Goal: Transaction & Acquisition: Purchase product/service

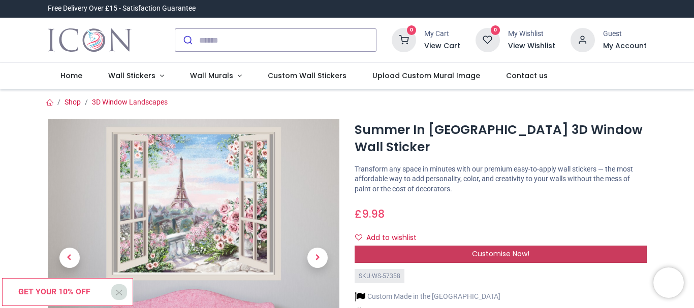
click at [453, 246] on div "Customise Now!" at bounding box center [501, 254] width 292 height 17
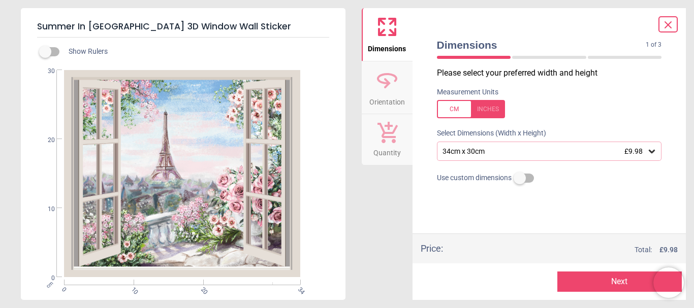
click at [654, 154] on icon at bounding box center [652, 151] width 10 height 10
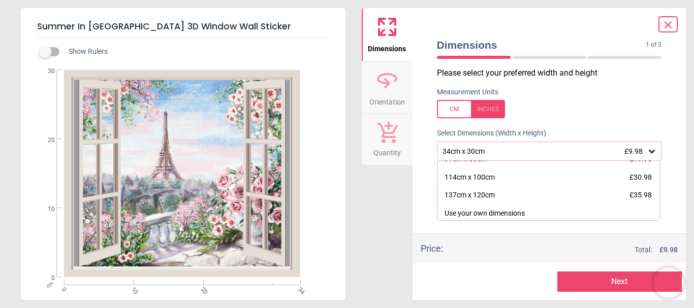
scroll to position [102, 0]
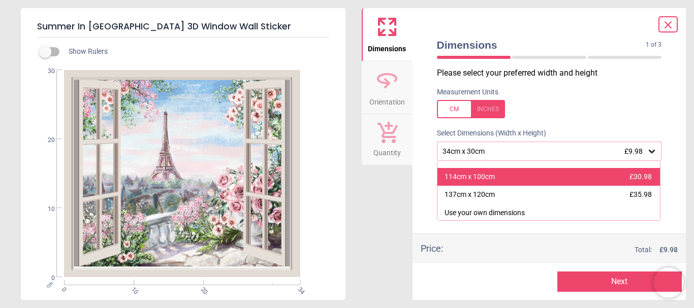
click at [479, 179] on div "114cm x 100cm" at bounding box center [469, 177] width 50 height 10
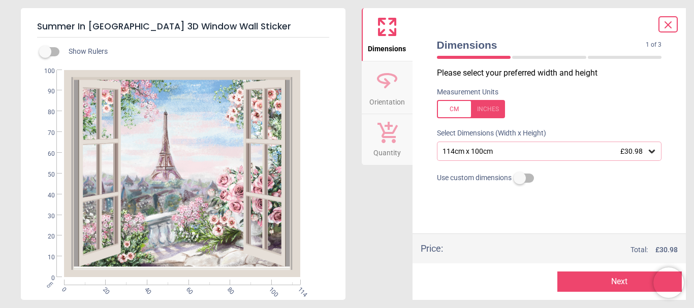
click at [649, 151] on icon at bounding box center [652, 152] width 6 height 4
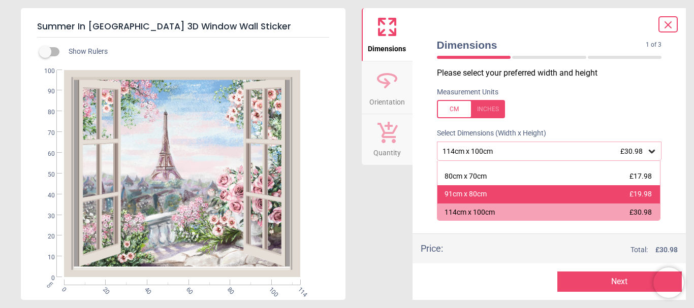
scroll to position [67, 0]
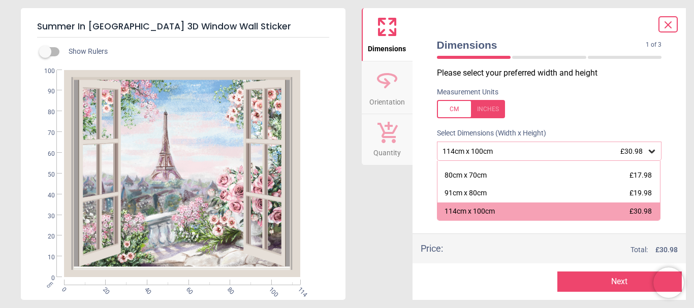
click at [463, 176] on div "80cm x 70cm" at bounding box center [465, 176] width 42 height 10
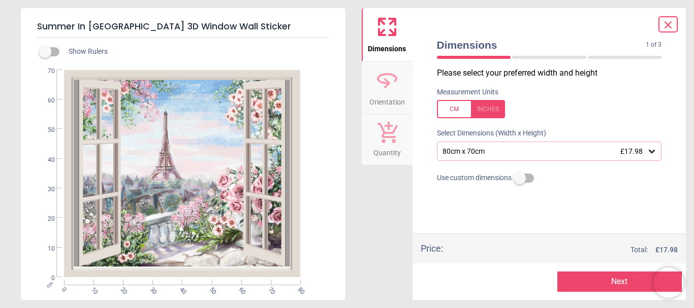
click at [565, 153] on div "80cm x 70cm £17.98" at bounding box center [544, 151] width 206 height 9
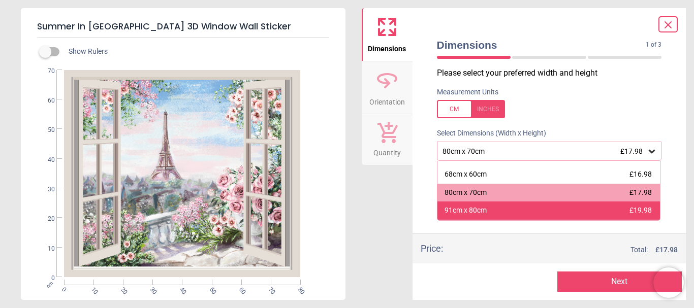
scroll to position [51, 0]
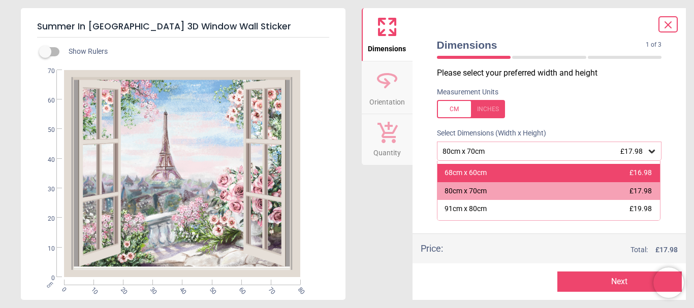
click at [470, 171] on div "68cm x 60cm" at bounding box center [465, 173] width 42 height 10
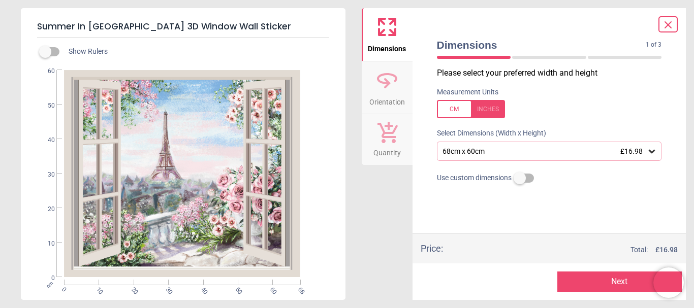
click at [578, 283] on button "Next" at bounding box center [619, 282] width 124 height 20
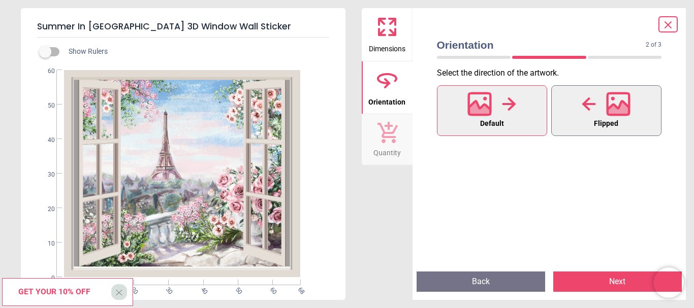
click at [594, 106] on icon at bounding box center [589, 104] width 14 height 15
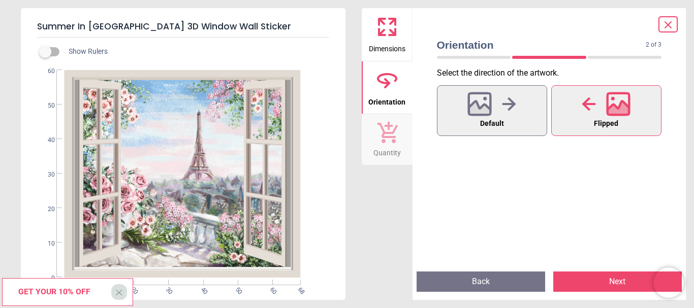
click at [620, 281] on button "Next" at bounding box center [617, 282] width 129 height 20
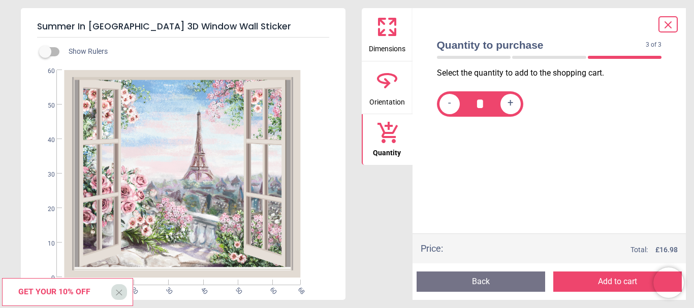
click at [585, 280] on button "Add to cart" at bounding box center [617, 282] width 129 height 20
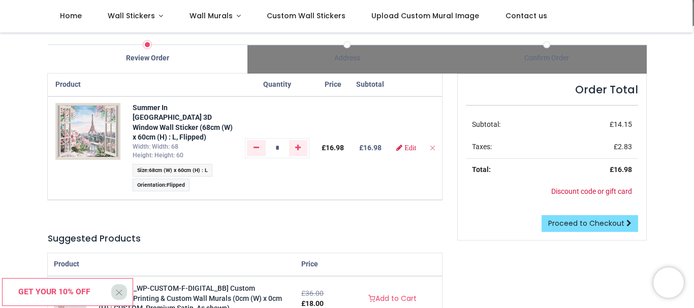
scroll to position [51, 0]
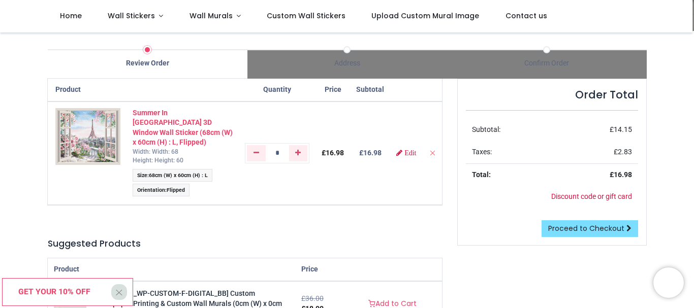
click at [194, 117] on strong "Summer In Paris 3D Window Wall Sticker (68cm (W) x 60cm (H) : L, Flipped)" at bounding box center [183, 128] width 100 height 38
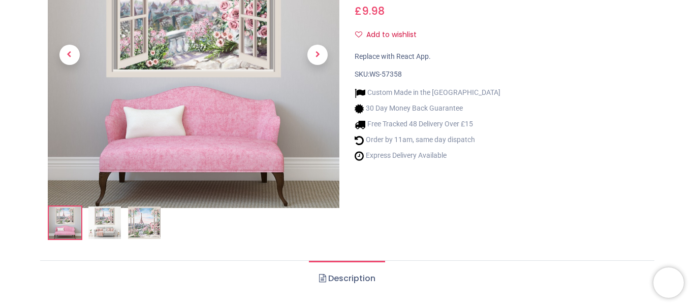
scroll to position [51, 0]
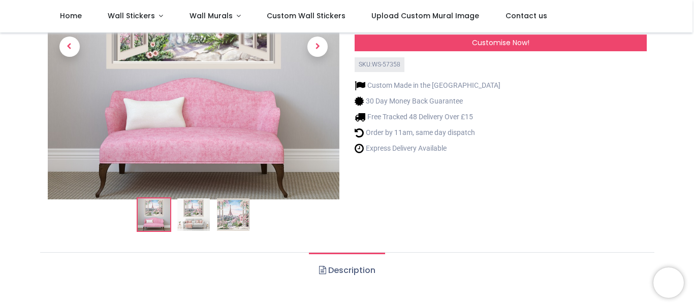
scroll to position [51, 0]
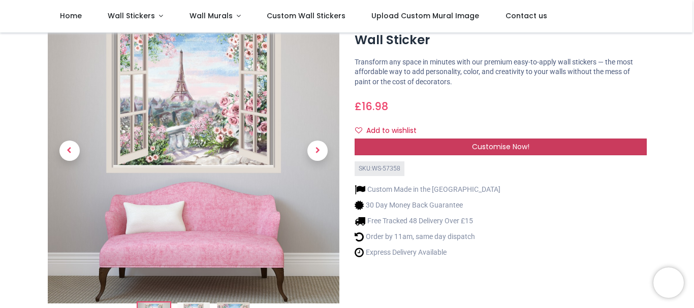
click at [478, 142] on span "Customise Now!" at bounding box center [500, 147] width 57 height 10
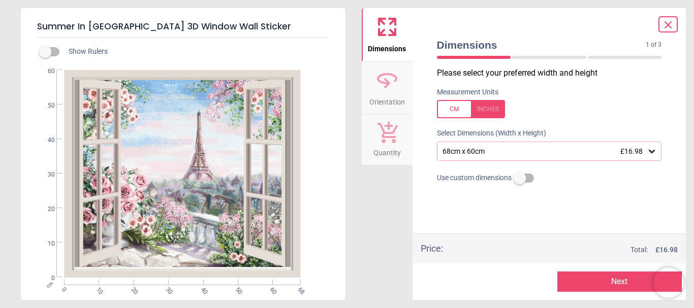
click at [537, 149] on div "68cm x 60cm £16.98" at bounding box center [544, 151] width 206 height 9
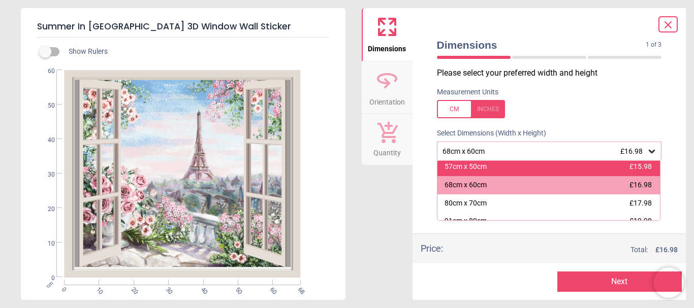
scroll to position [63, 0]
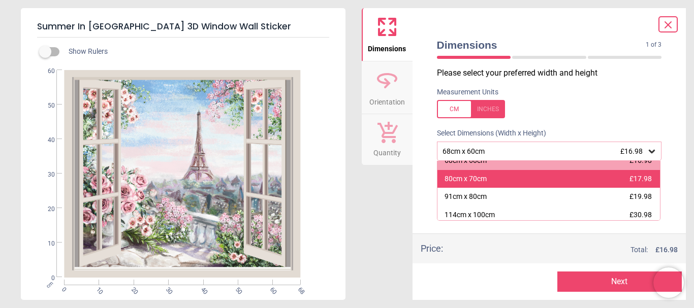
click at [469, 183] on div "80cm x 70cm" at bounding box center [465, 179] width 42 height 10
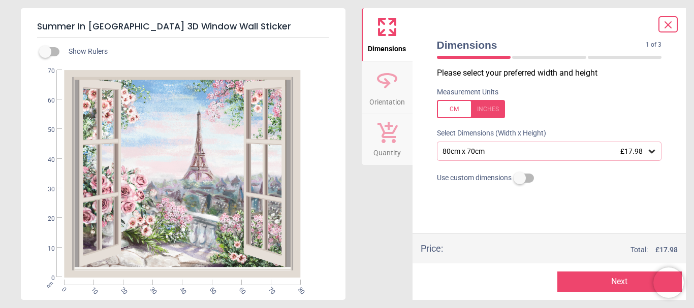
click at [578, 282] on button "Next" at bounding box center [619, 282] width 124 height 20
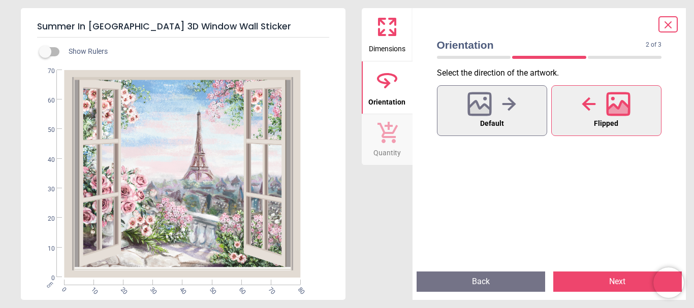
click at [615, 272] on button "Next" at bounding box center [617, 282] width 129 height 20
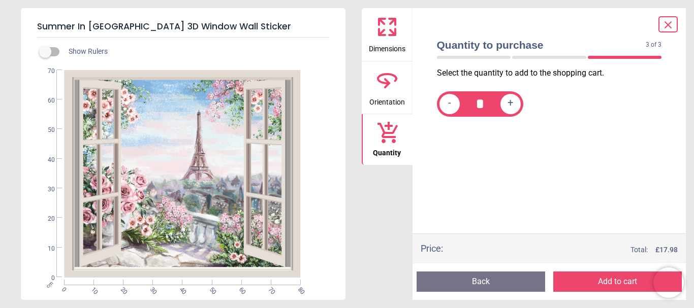
click at [608, 283] on button "Add to cart" at bounding box center [617, 282] width 129 height 20
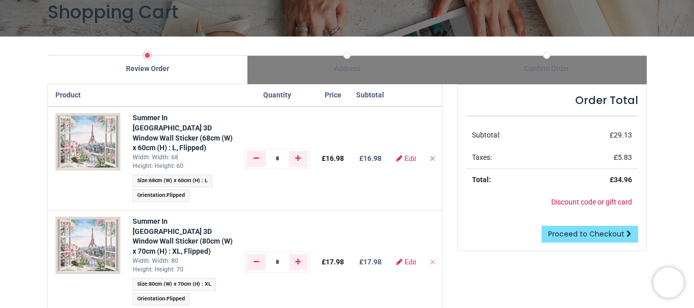
click at [432, 155] on icon "Remove from cart" at bounding box center [432, 158] width 7 height 7
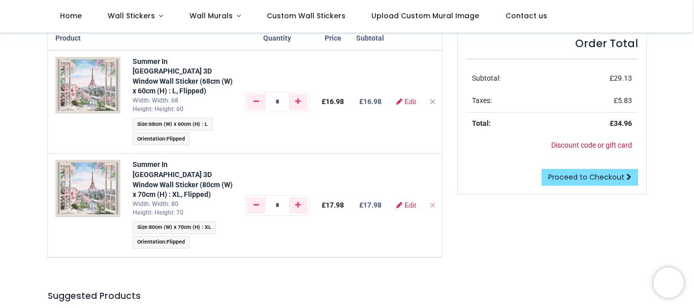
click at [432, 98] on icon "Remove from cart" at bounding box center [432, 101] width 7 height 7
type input "*"
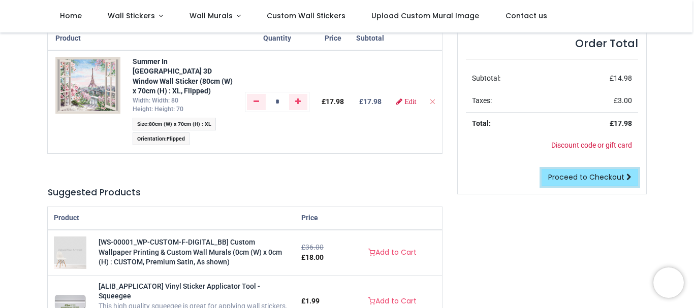
click at [603, 176] on span "Proceed to Checkout" at bounding box center [586, 177] width 76 height 10
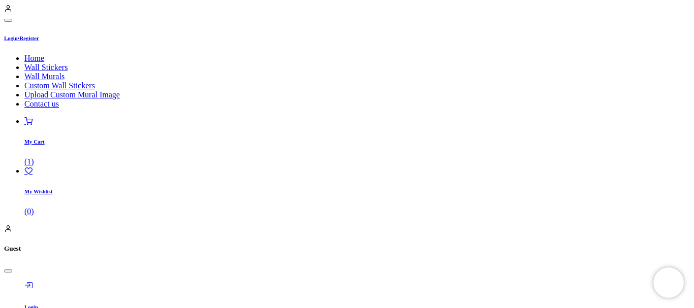
select select "***"
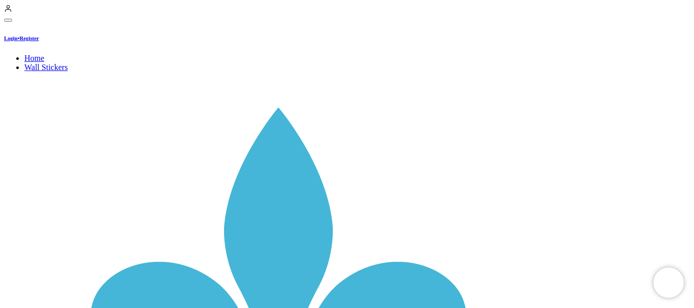
type input "**********"
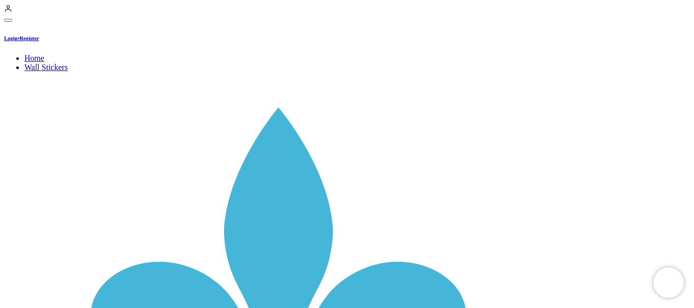
type input "***"
type input "********"
select select "***"
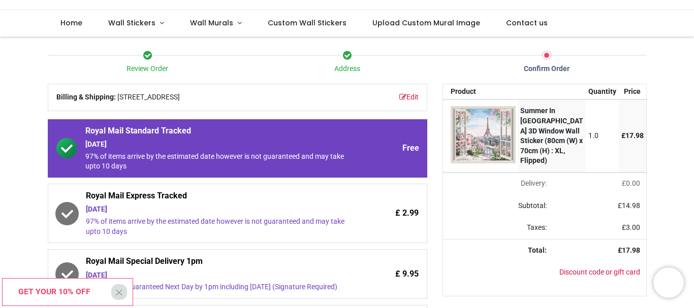
scroll to position [104, 0]
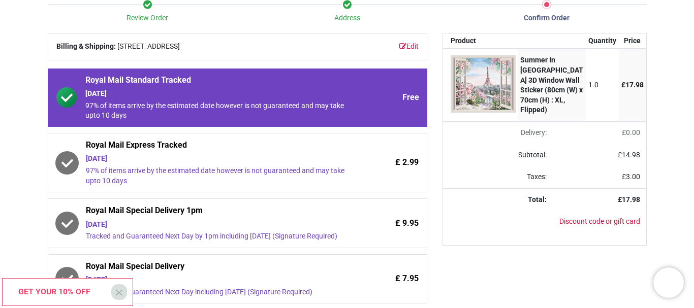
click at [170, 164] on span "Tuesday 19th August 97% of items arrive by the estimated date however is not gu…" at bounding box center [219, 170] width 266 height 32
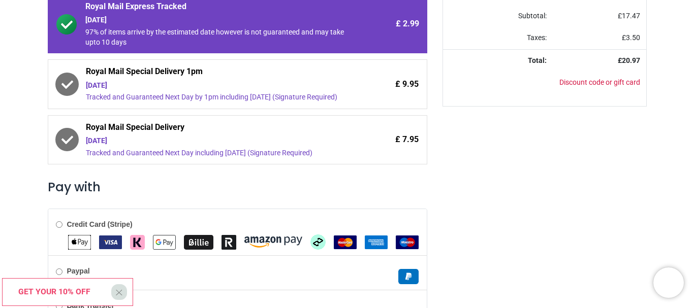
scroll to position [303, 0]
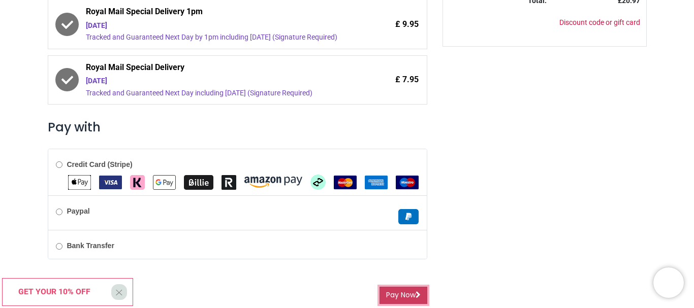
click at [411, 297] on button "Pay Now" at bounding box center [403, 295] width 48 height 17
